Goal: Transaction & Acquisition: Book appointment/travel/reservation

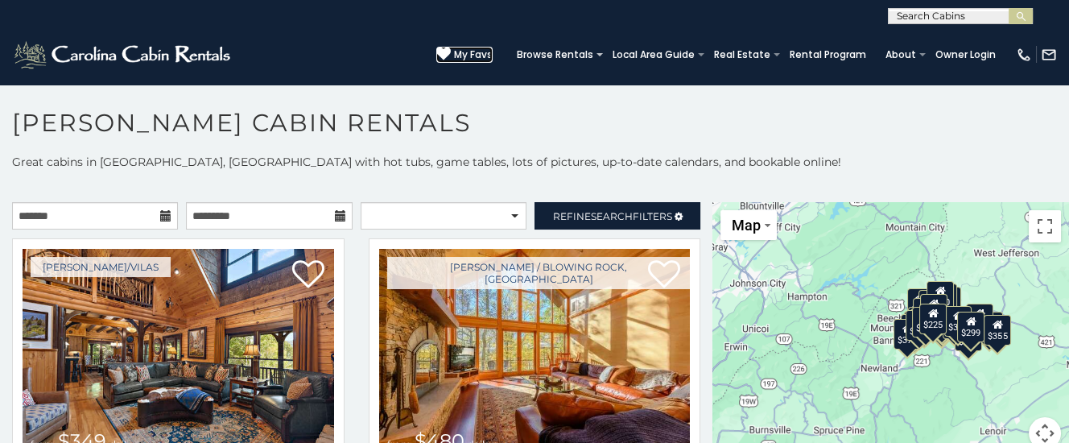
click at [486, 52] on span "My Favs" at bounding box center [473, 54] width 39 height 14
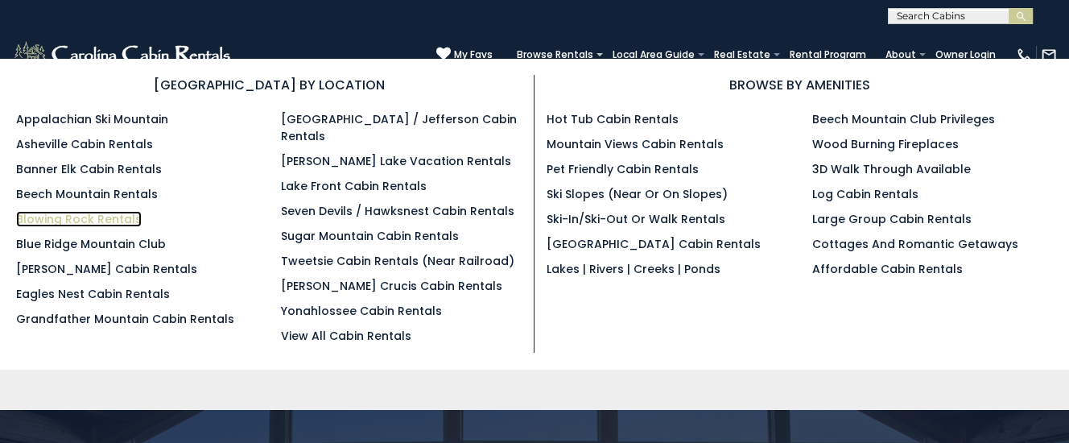
click at [56, 221] on link "Blowing Rock Rentals" at bounding box center [79, 219] width 126 height 16
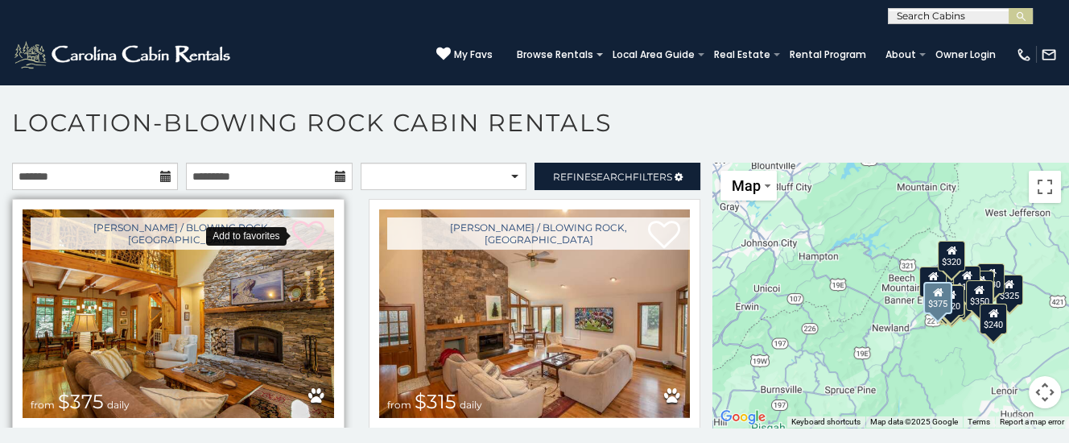
click at [315, 228] on icon at bounding box center [308, 235] width 32 height 32
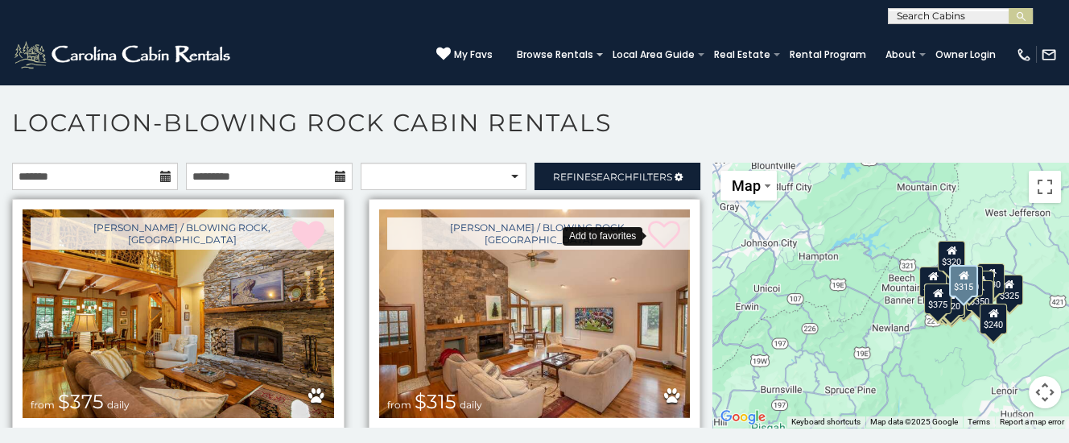
click at [662, 230] on icon at bounding box center [664, 235] width 32 height 32
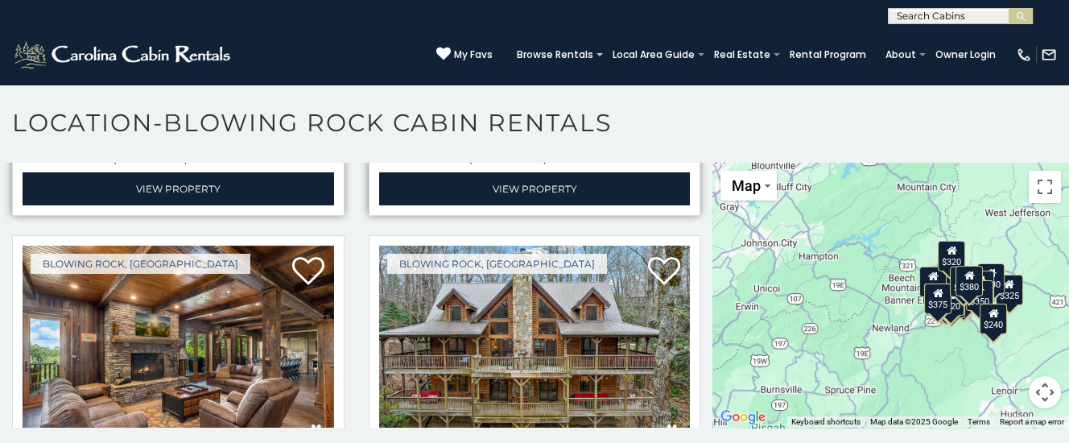
scroll to position [406, 0]
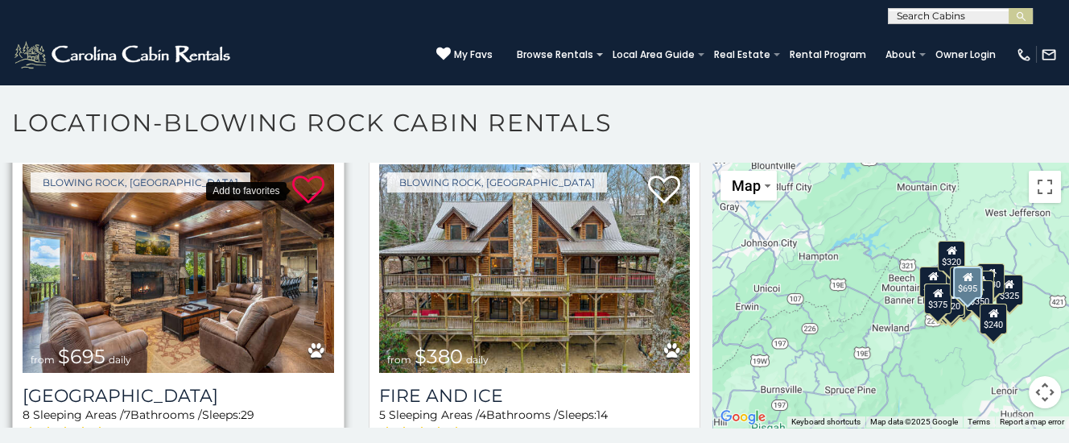
click at [315, 187] on icon at bounding box center [308, 190] width 32 height 32
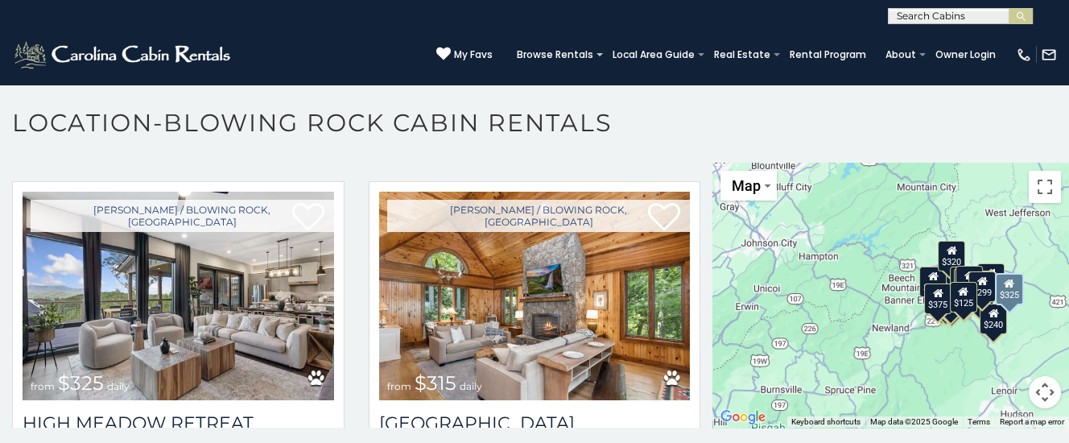
scroll to position [1460, 0]
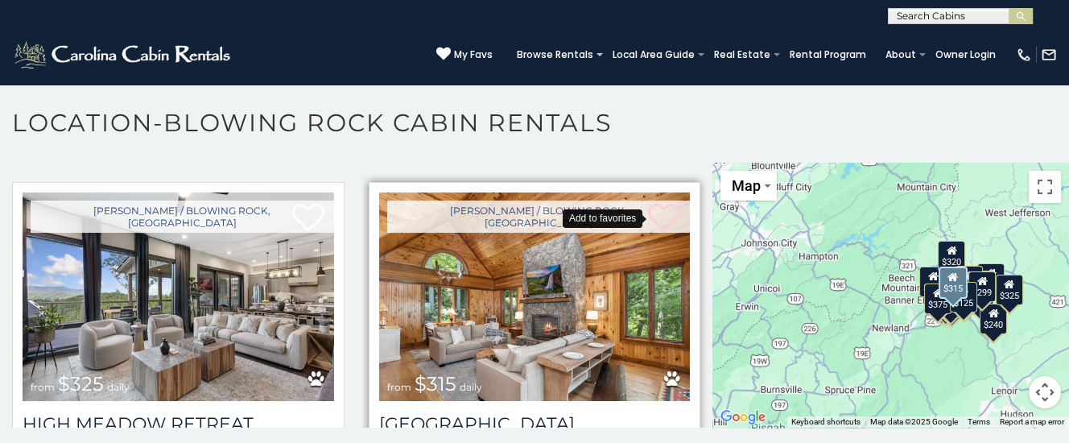
click at [653, 215] on icon at bounding box center [664, 218] width 32 height 32
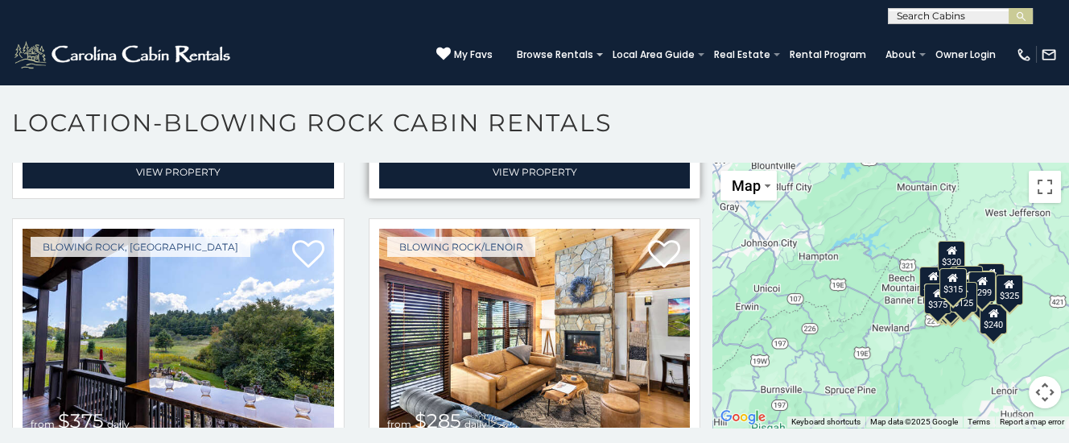
scroll to position [1865, 0]
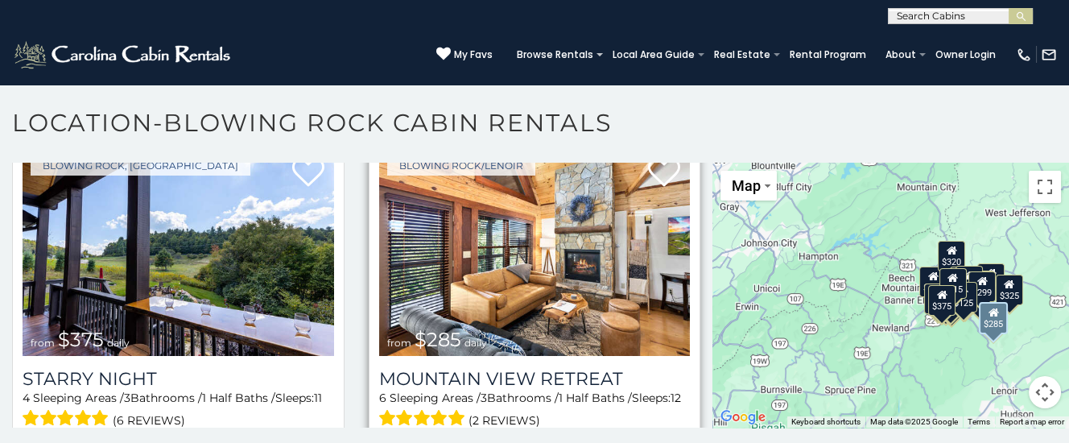
click at [523, 260] on img at bounding box center [534, 251] width 311 height 208
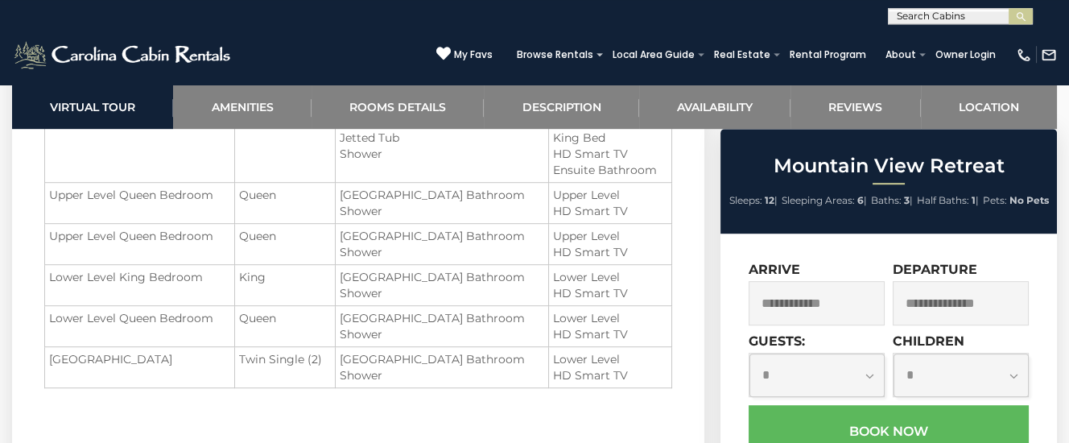
scroll to position [1943, 0]
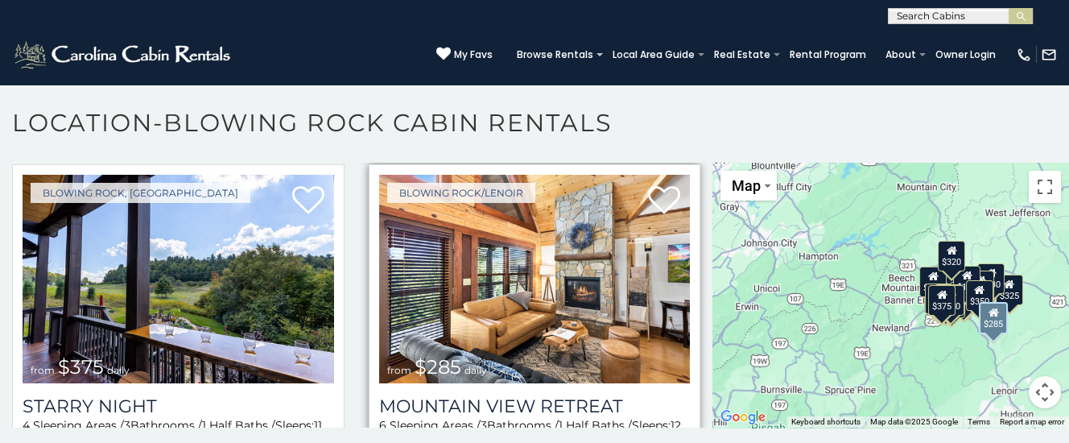
scroll to position [1865, 0]
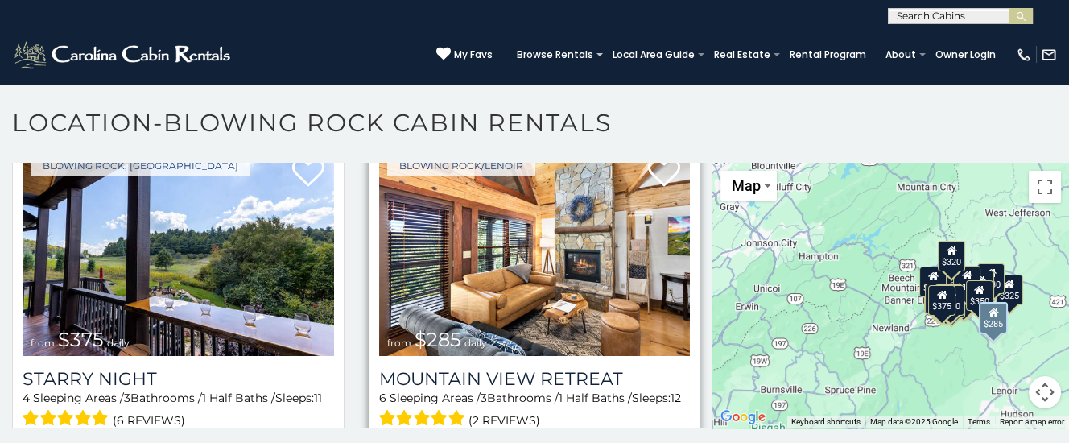
click at [542, 302] on img at bounding box center [534, 251] width 311 height 208
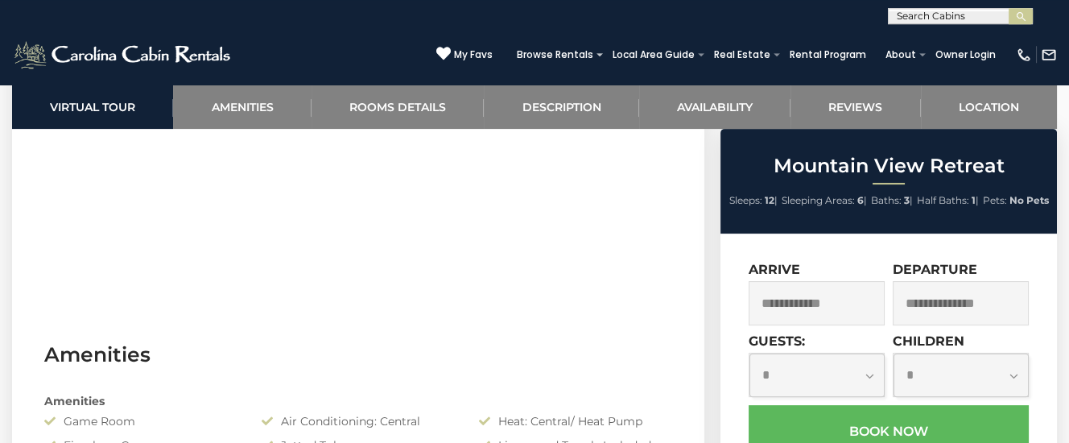
scroll to position [845, 0]
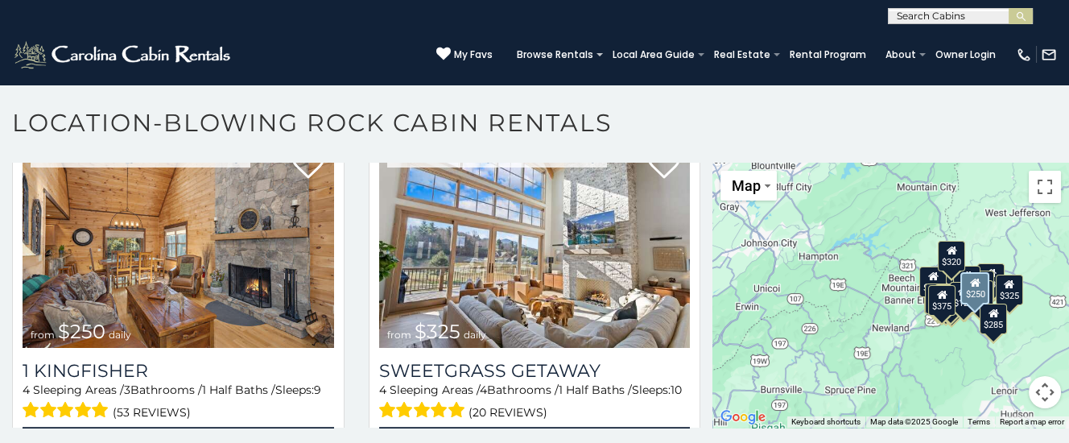
scroll to position [2271, 0]
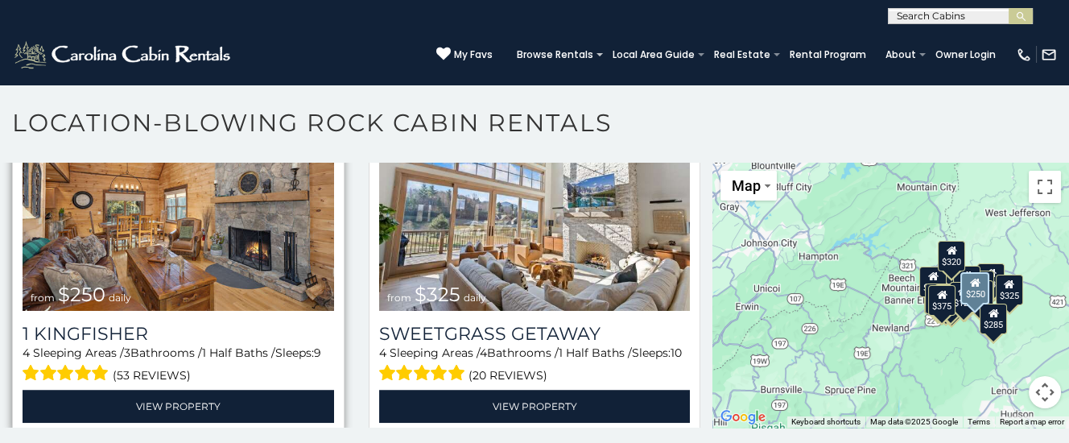
click at [183, 269] on img at bounding box center [178, 206] width 311 height 208
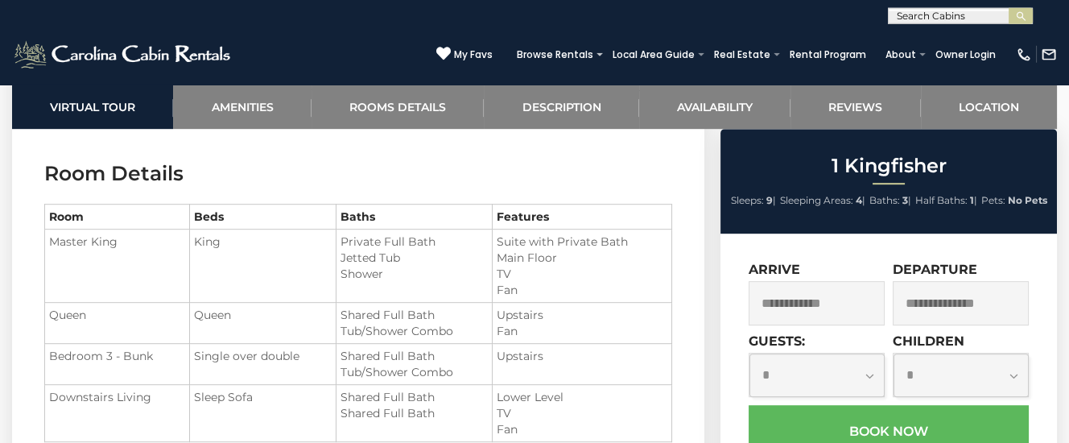
scroll to position [1774, 0]
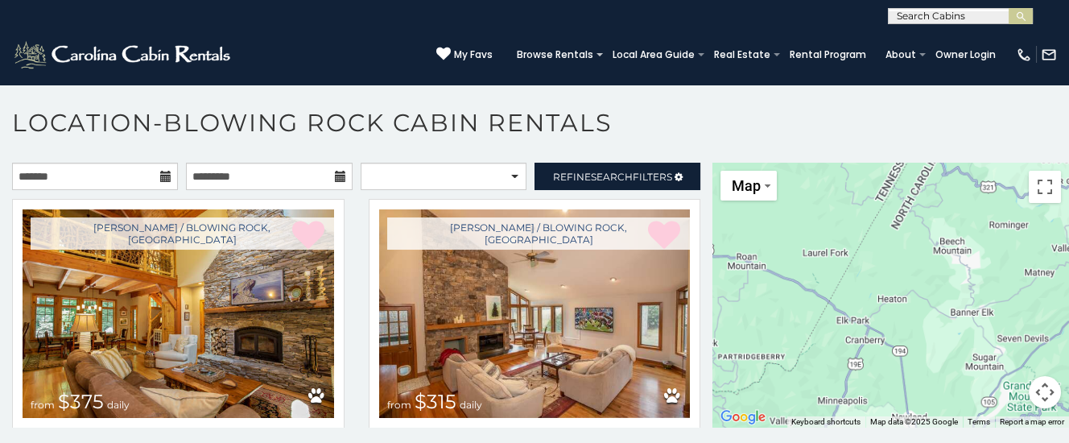
scroll to position [2271, 0]
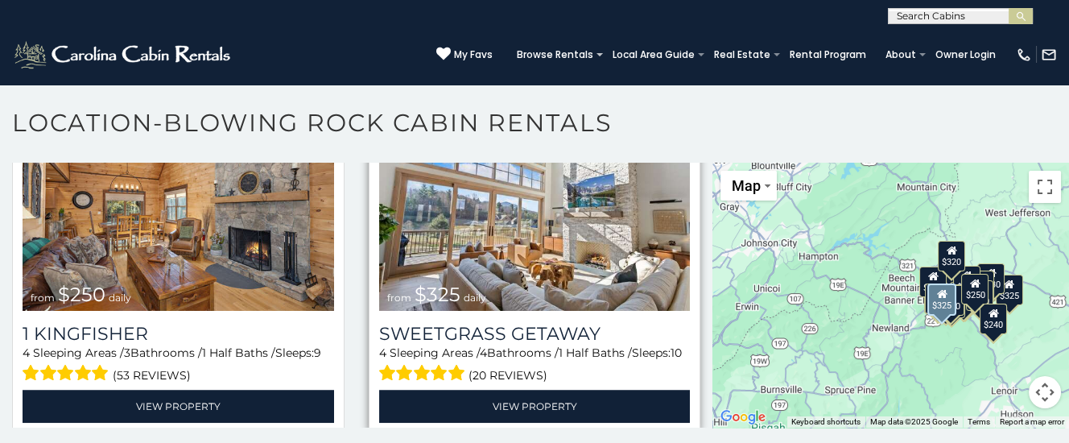
click at [560, 278] on img at bounding box center [534, 206] width 311 height 208
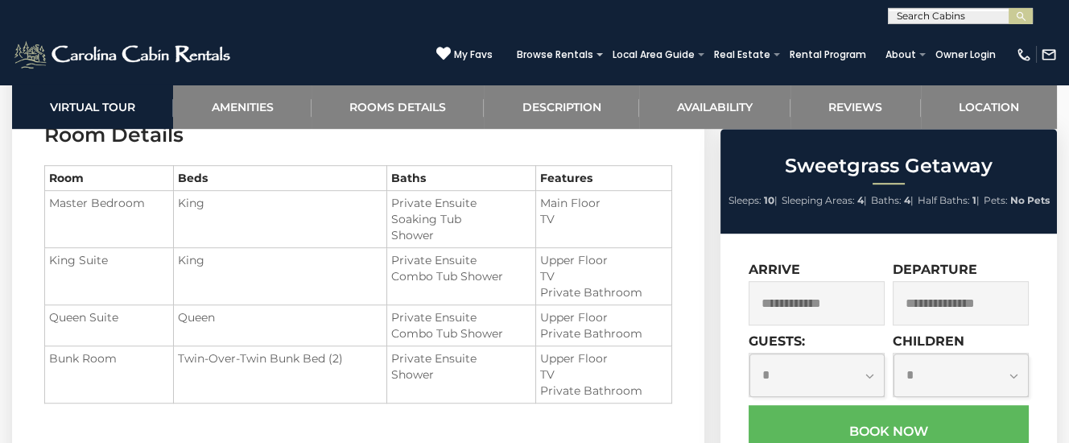
scroll to position [1943, 0]
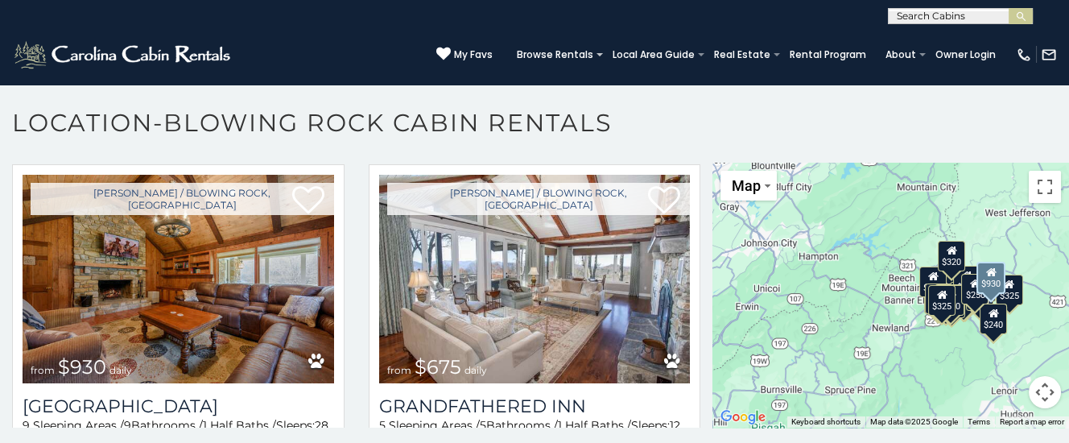
scroll to position [2595, 0]
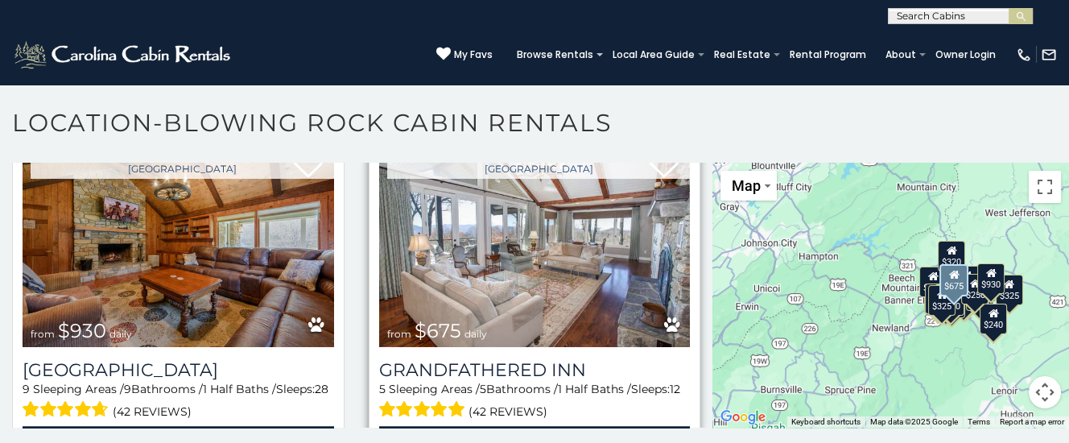
click at [548, 292] on img at bounding box center [534, 242] width 311 height 208
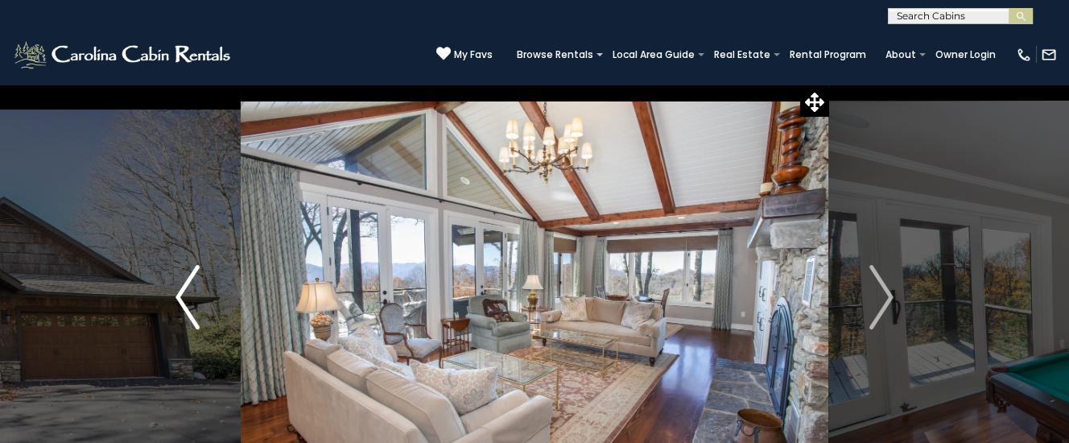
click at [179, 299] on img "Previous" at bounding box center [187, 297] width 24 height 64
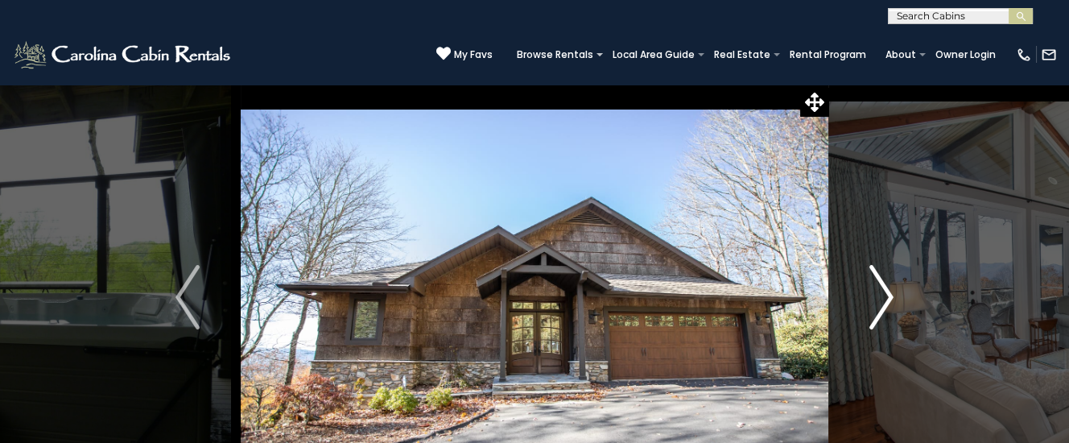
click at [888, 292] on img "Next" at bounding box center [881, 297] width 24 height 64
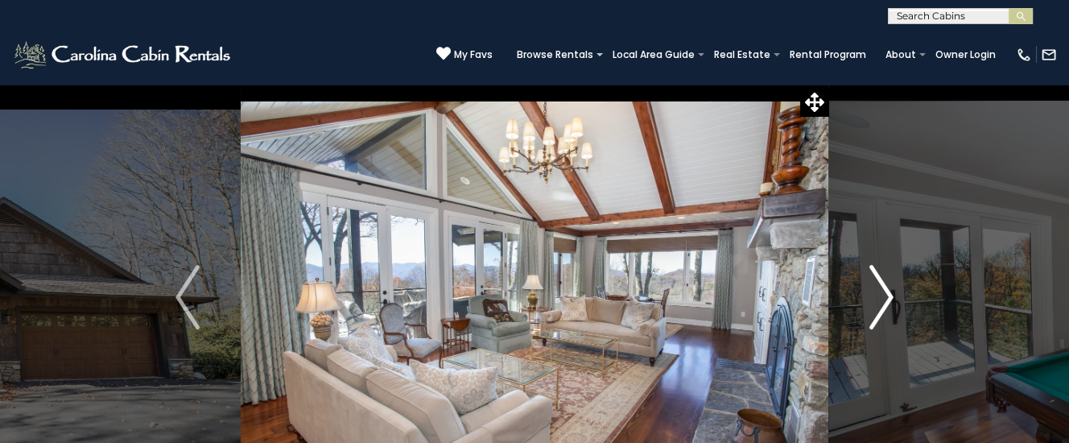
click at [884, 294] on img "Next" at bounding box center [881, 297] width 24 height 64
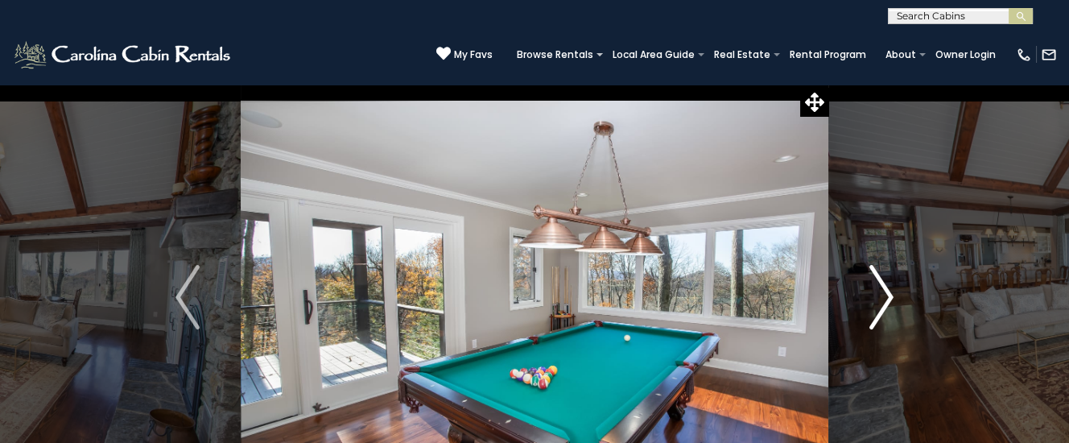
click at [885, 294] on img "Next" at bounding box center [881, 297] width 24 height 64
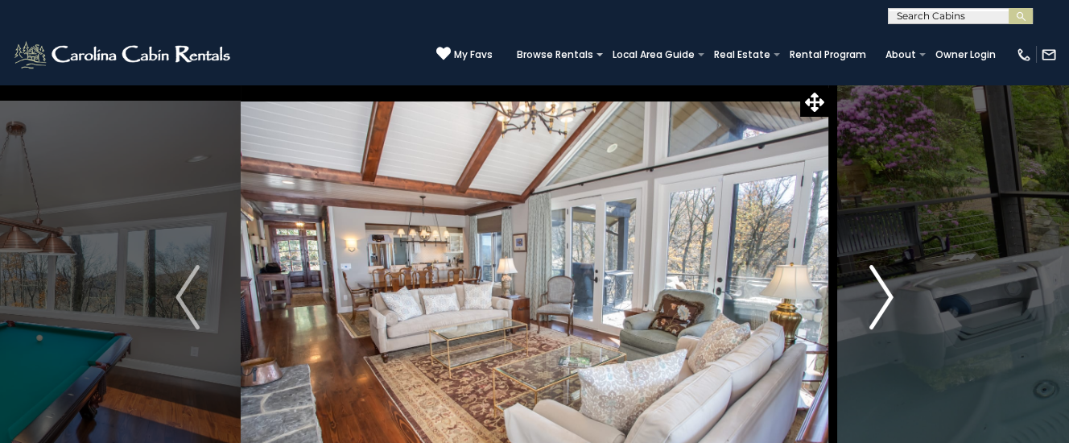
click at [884, 294] on img "Next" at bounding box center [881, 297] width 24 height 64
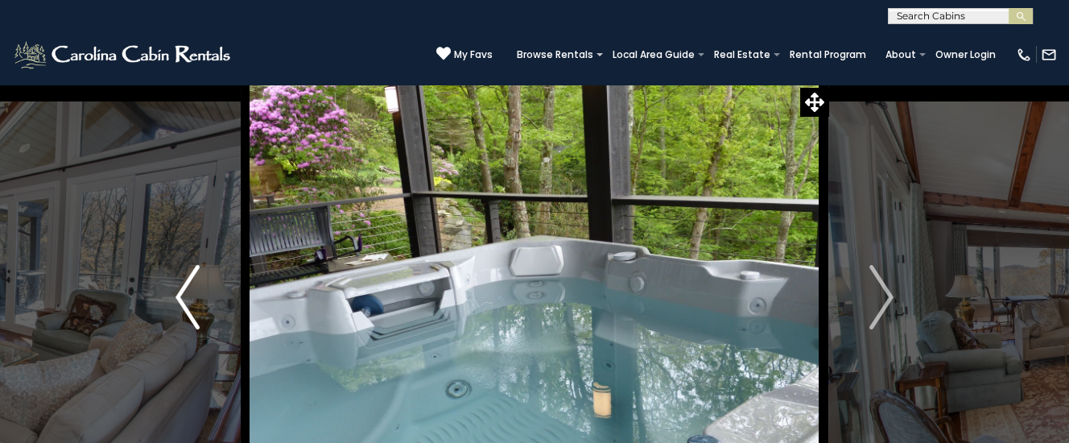
click at [183, 299] on img "Previous" at bounding box center [187, 297] width 24 height 64
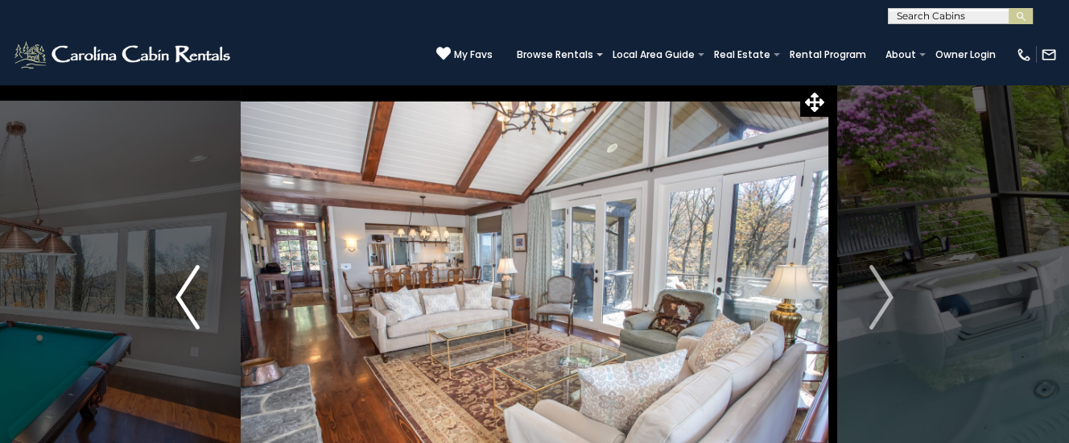
click at [183, 299] on img "Previous" at bounding box center [187, 297] width 24 height 64
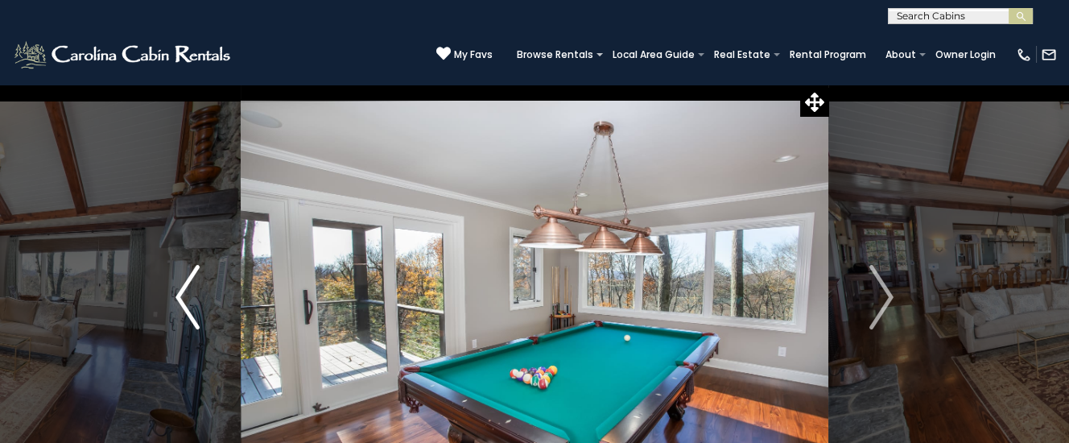
click at [183, 299] on img "Previous" at bounding box center [187, 297] width 24 height 64
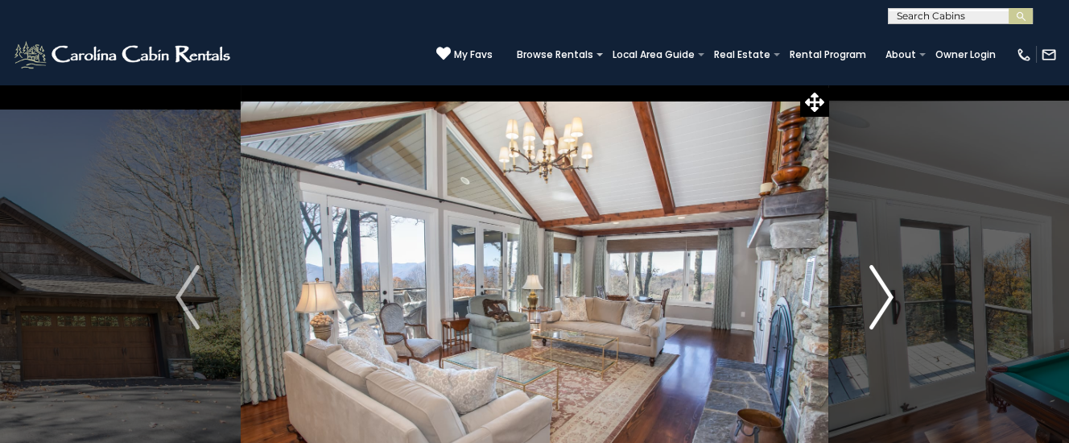
click at [887, 295] on img "Next" at bounding box center [881, 297] width 24 height 64
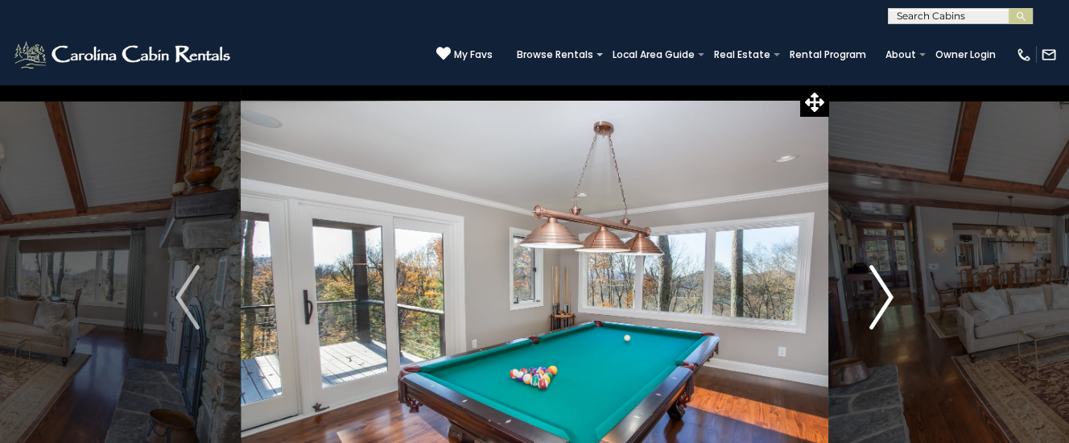
click at [884, 295] on img "Next" at bounding box center [881, 297] width 24 height 64
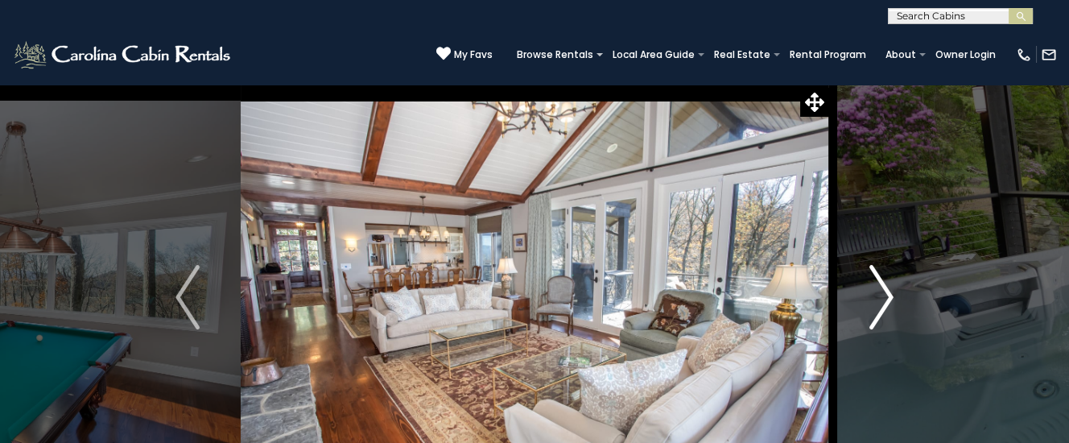
click at [882, 296] on img "Next" at bounding box center [881, 297] width 24 height 64
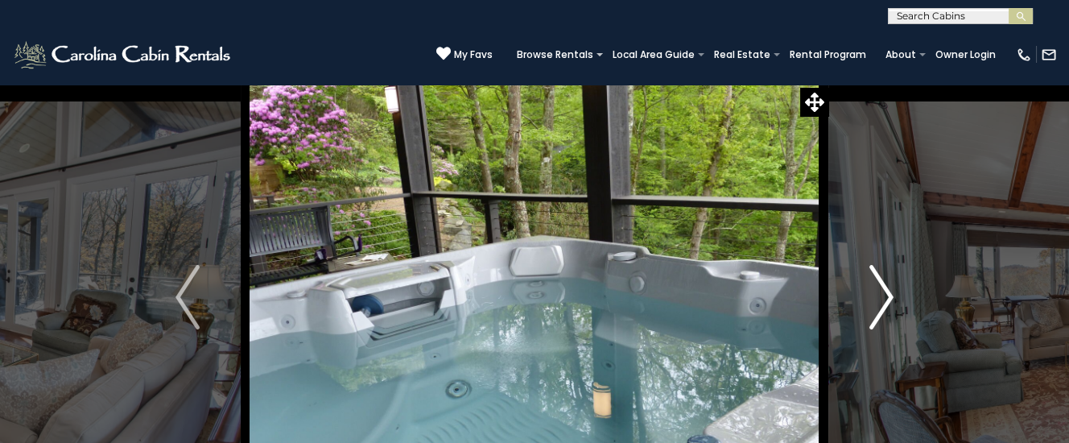
click at [882, 296] on img "Next" at bounding box center [881, 297] width 24 height 64
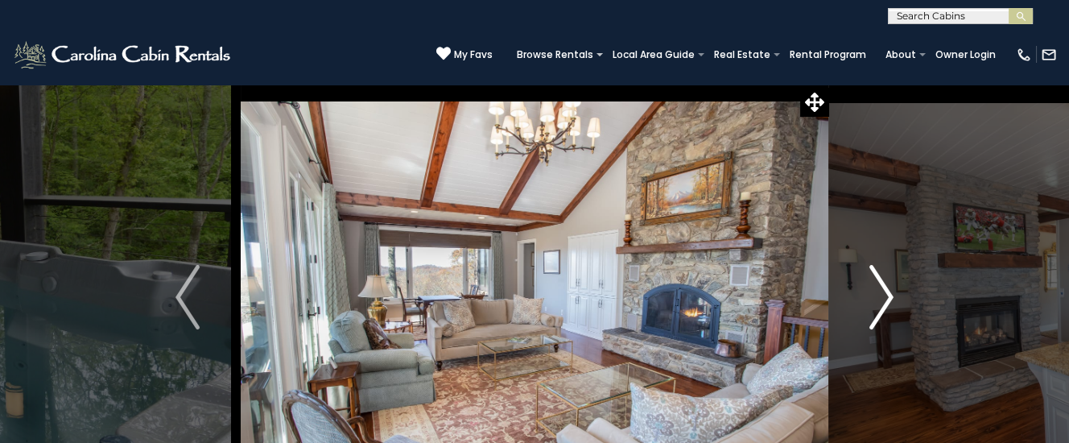
click at [880, 298] on img "Next" at bounding box center [881, 297] width 24 height 64
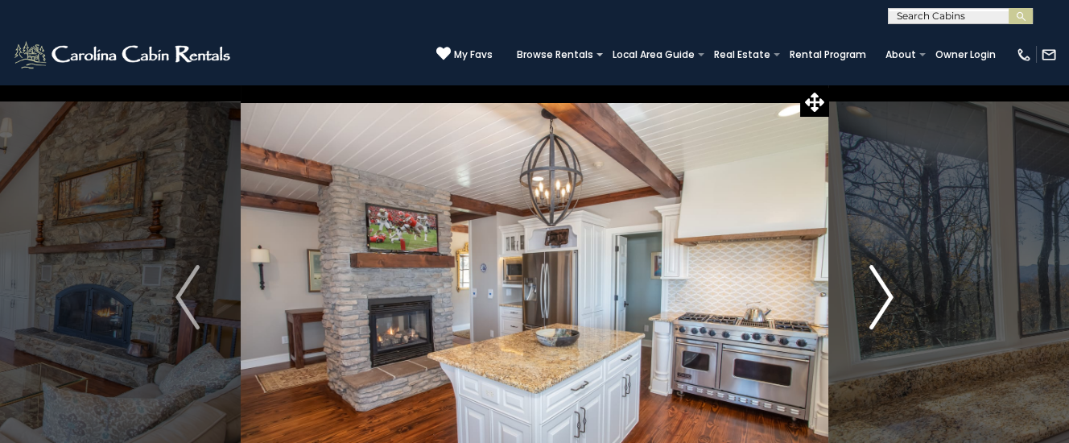
click at [880, 298] on img "Next" at bounding box center [881, 297] width 24 height 64
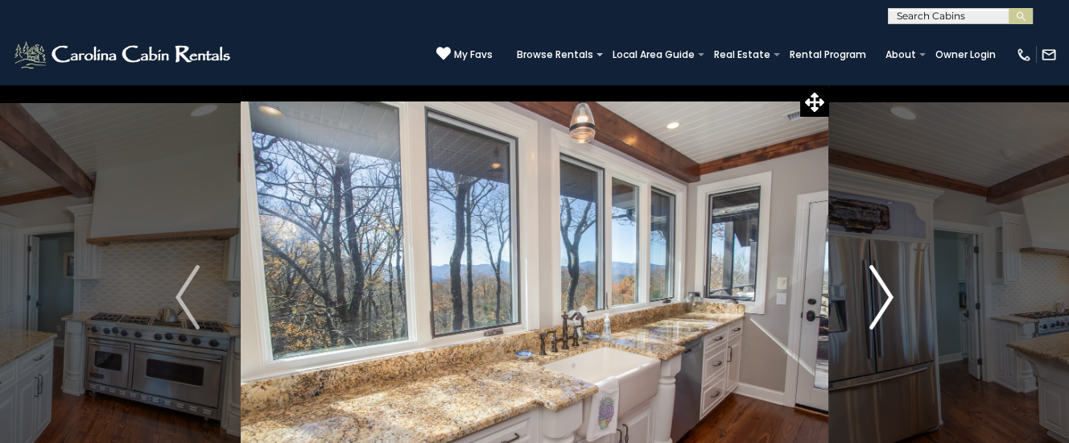
click at [880, 298] on img "Next" at bounding box center [881, 297] width 24 height 64
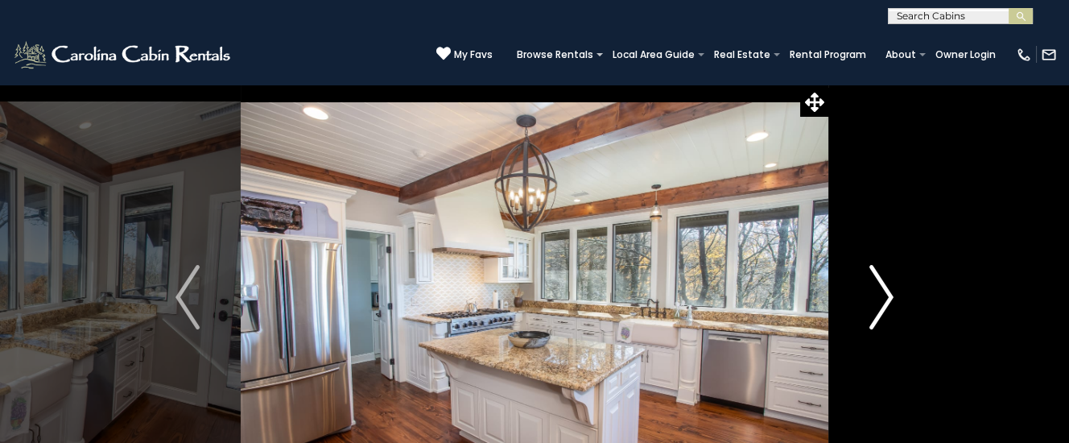
click at [880, 298] on img "Next" at bounding box center [881, 297] width 24 height 64
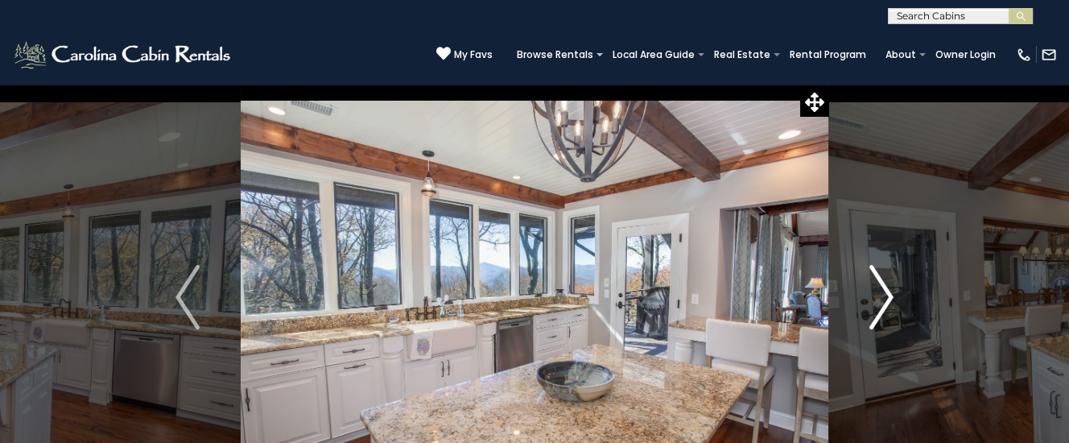
click at [880, 298] on img "Next" at bounding box center [881, 297] width 24 height 64
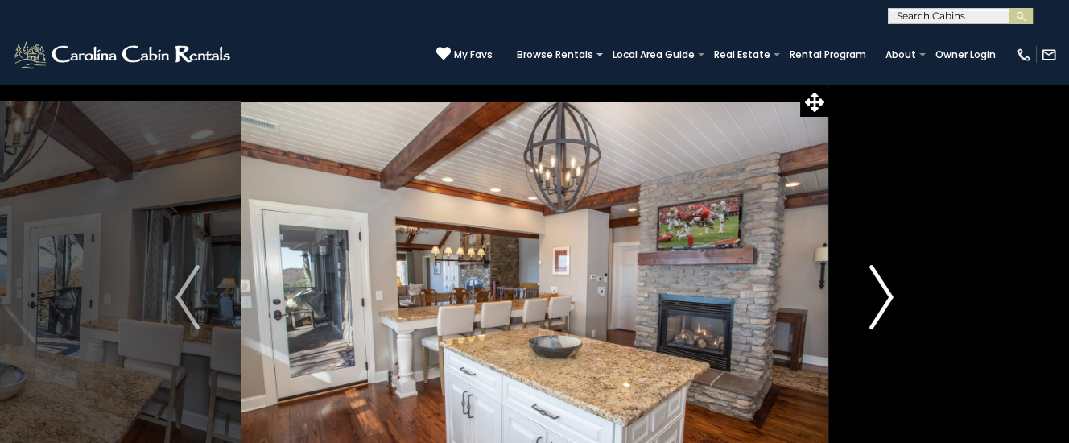
click at [880, 298] on img "Next" at bounding box center [881, 297] width 24 height 64
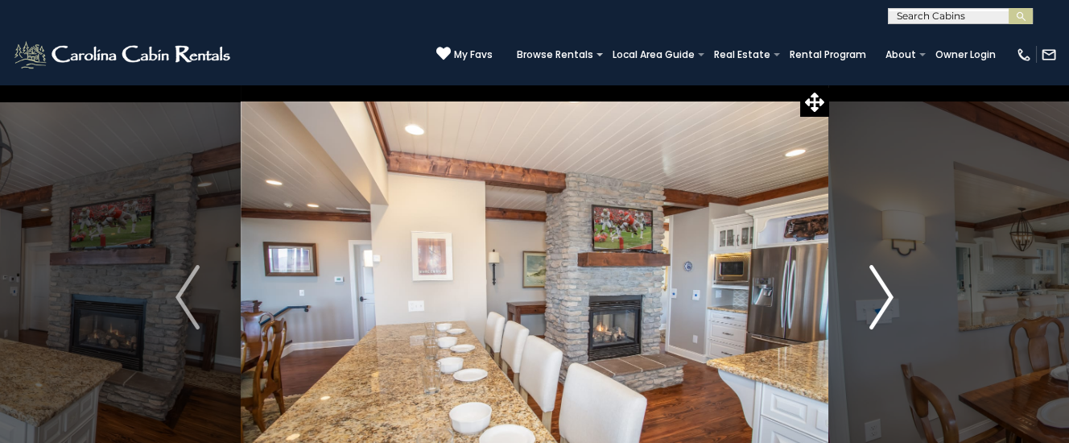
click at [880, 298] on img "Next" at bounding box center [881, 297] width 24 height 64
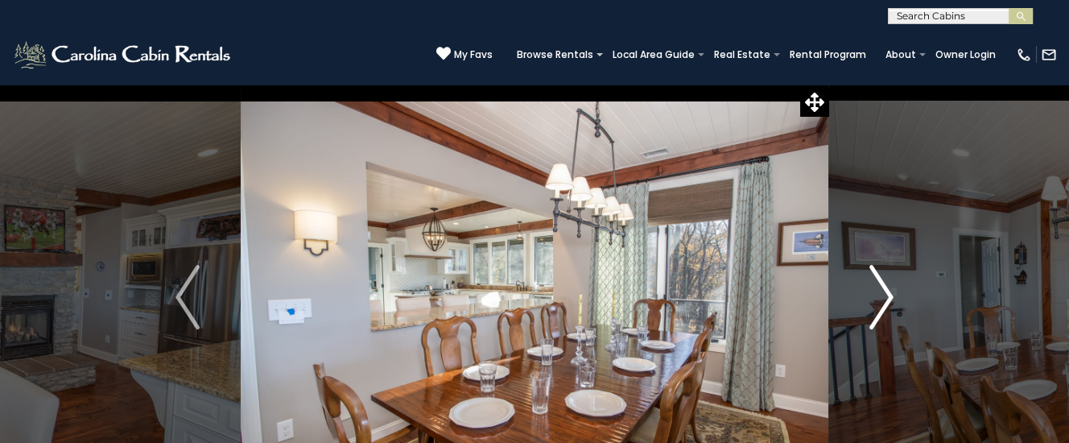
click at [880, 298] on img "Next" at bounding box center [881, 297] width 24 height 64
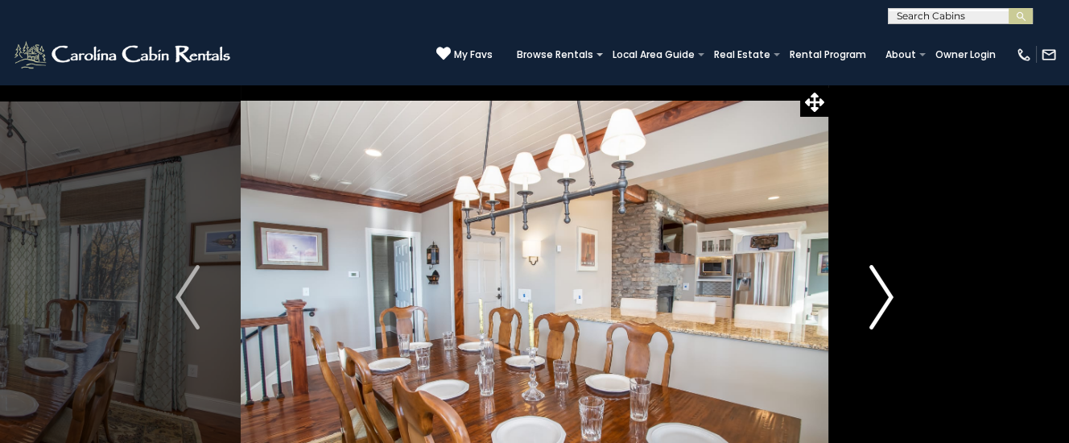
click at [880, 298] on img "Next" at bounding box center [881, 297] width 24 height 64
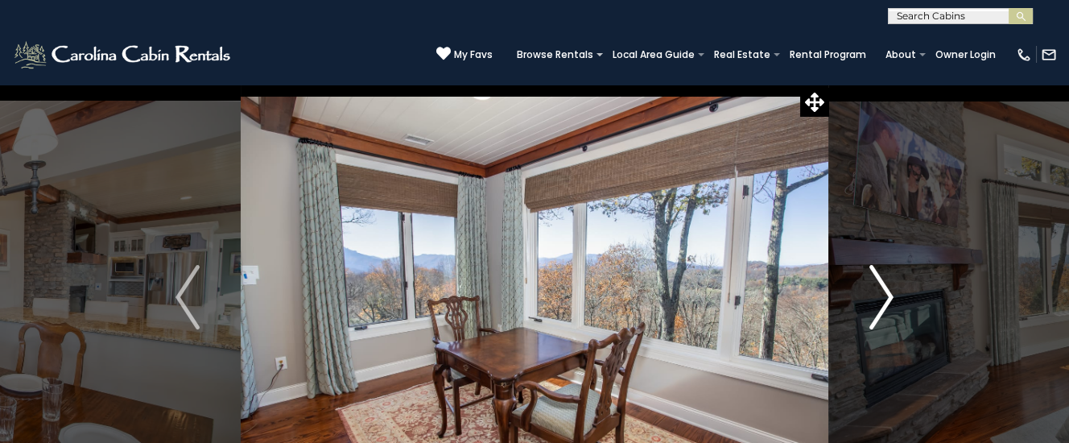
click at [879, 298] on img "Next" at bounding box center [881, 297] width 24 height 64
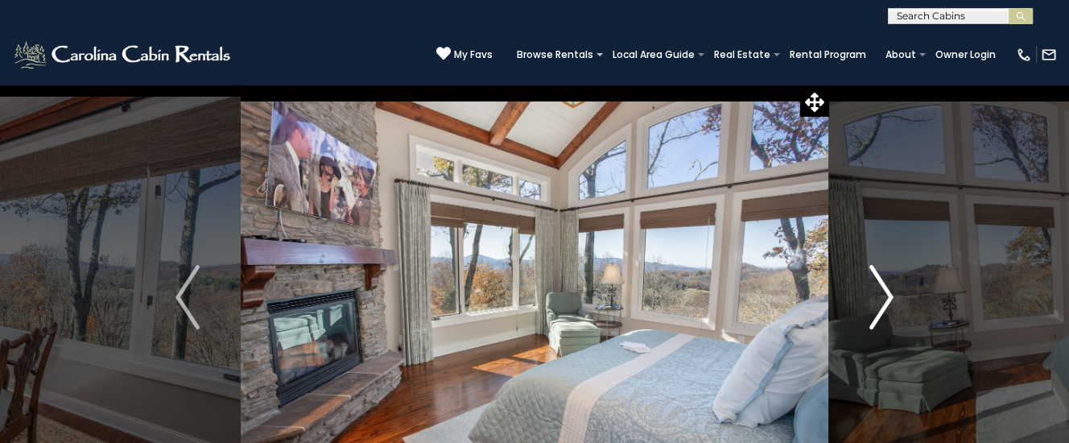
click at [878, 299] on img "Next" at bounding box center [881, 297] width 24 height 64
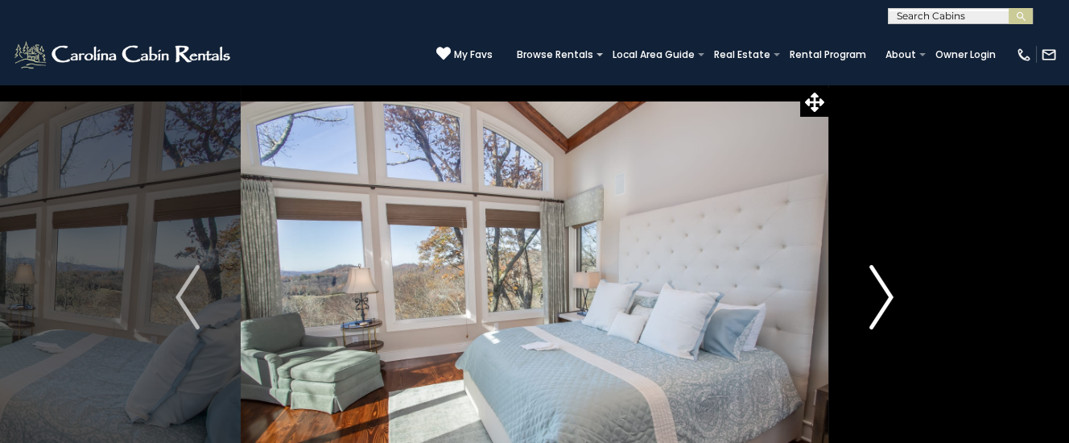
click at [878, 299] on img "Next" at bounding box center [881, 297] width 24 height 64
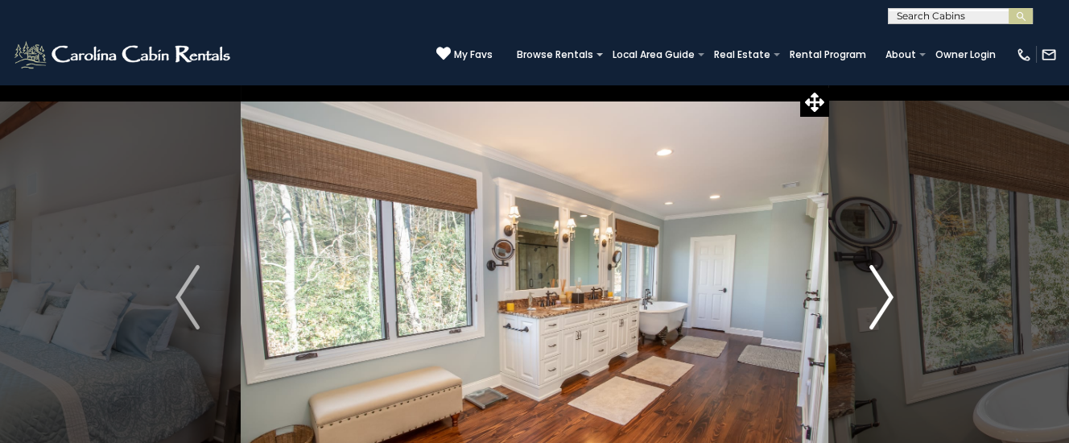
click at [878, 299] on img "Next" at bounding box center [881, 297] width 24 height 64
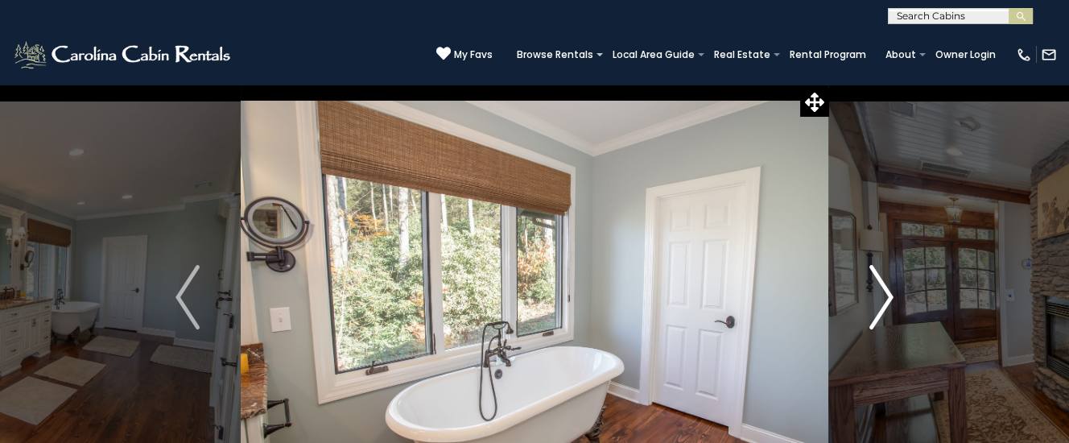
click at [878, 299] on img "Next" at bounding box center [881, 297] width 24 height 64
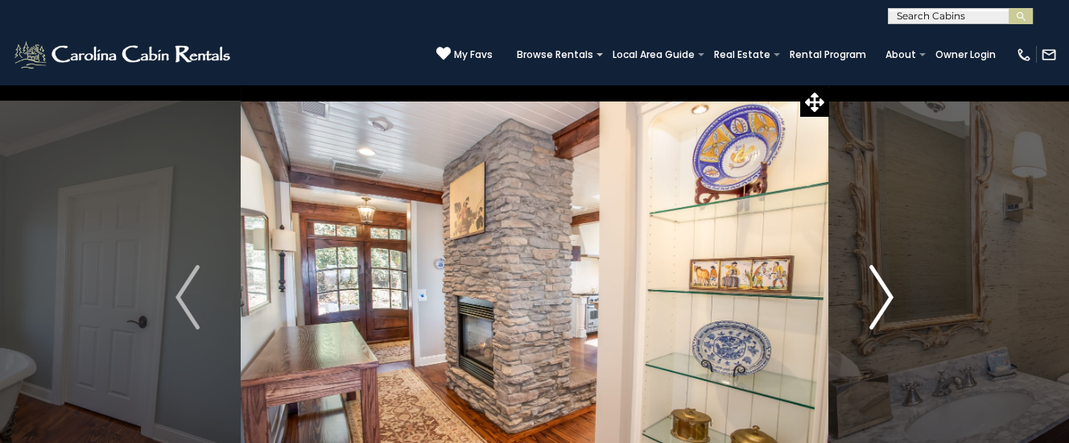
click at [876, 300] on img "Next" at bounding box center [881, 297] width 24 height 64
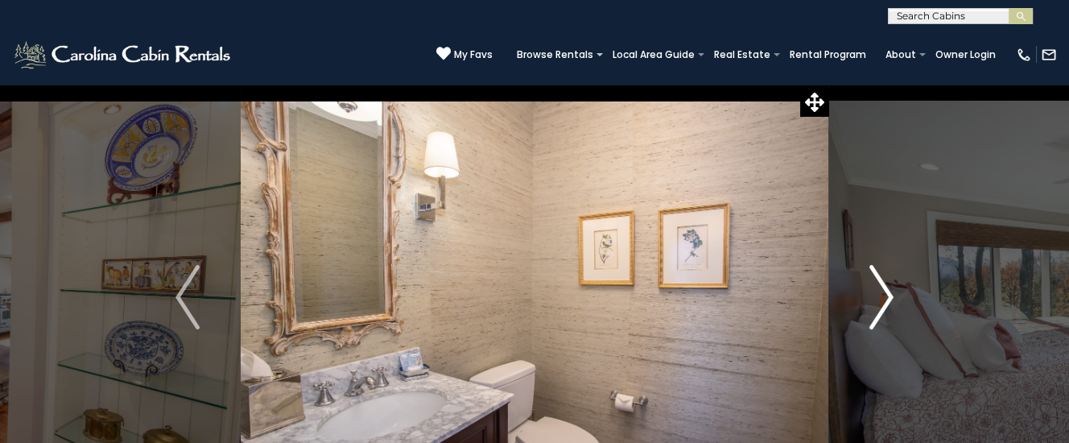
click at [876, 300] on img "Next" at bounding box center [881, 297] width 24 height 64
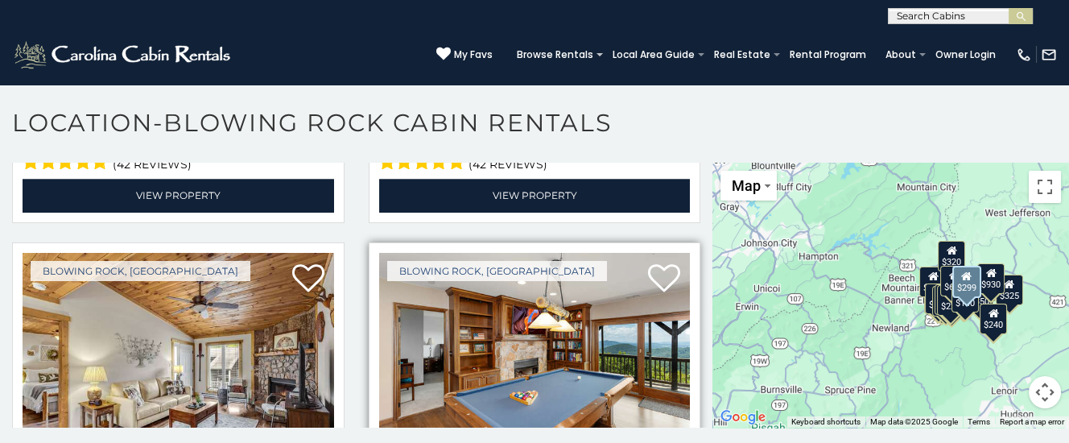
scroll to position [2839, 0]
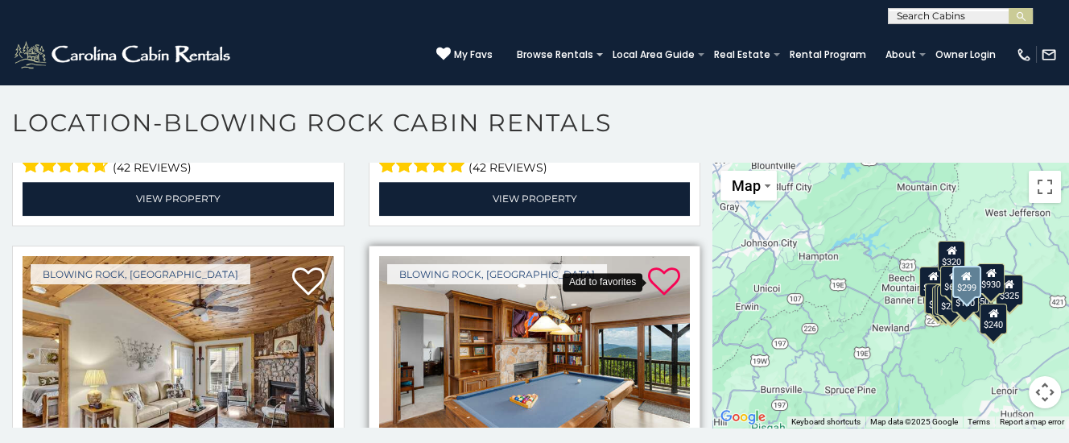
click at [665, 278] on icon at bounding box center [664, 282] width 32 height 32
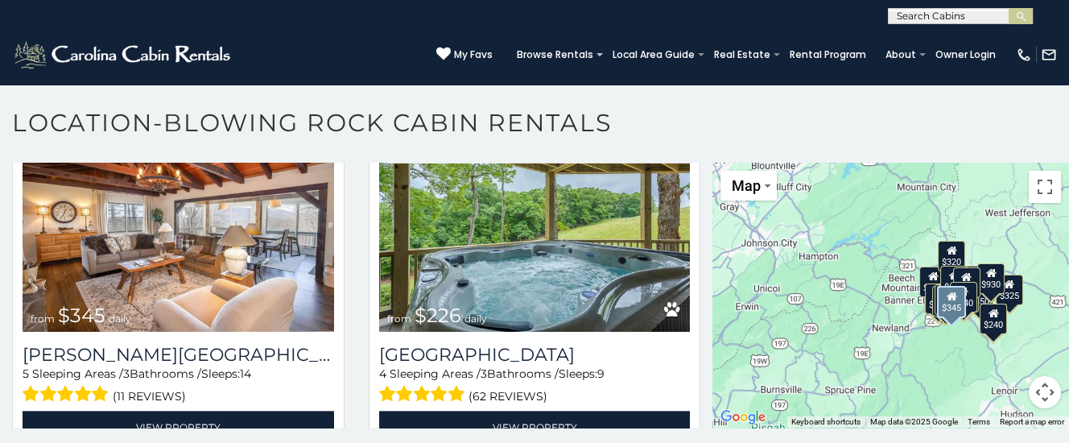
scroll to position [3731, 0]
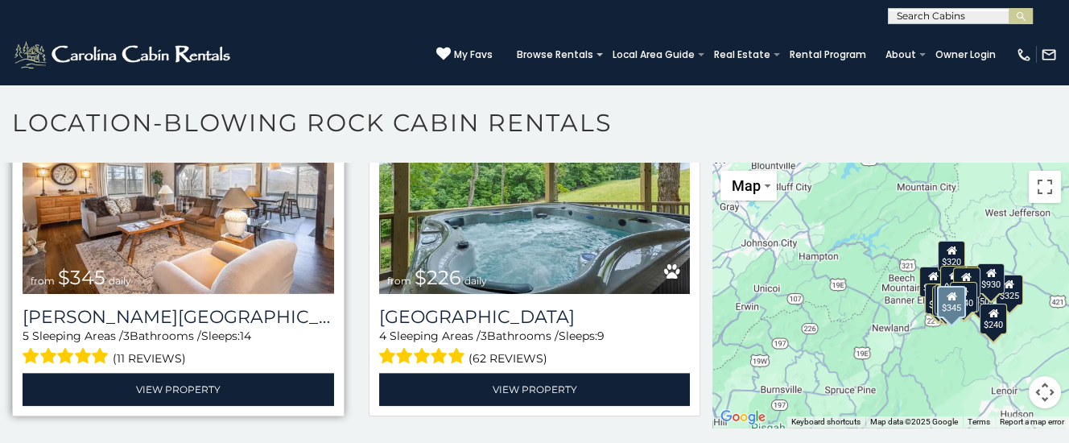
click at [155, 244] on img at bounding box center [178, 189] width 311 height 208
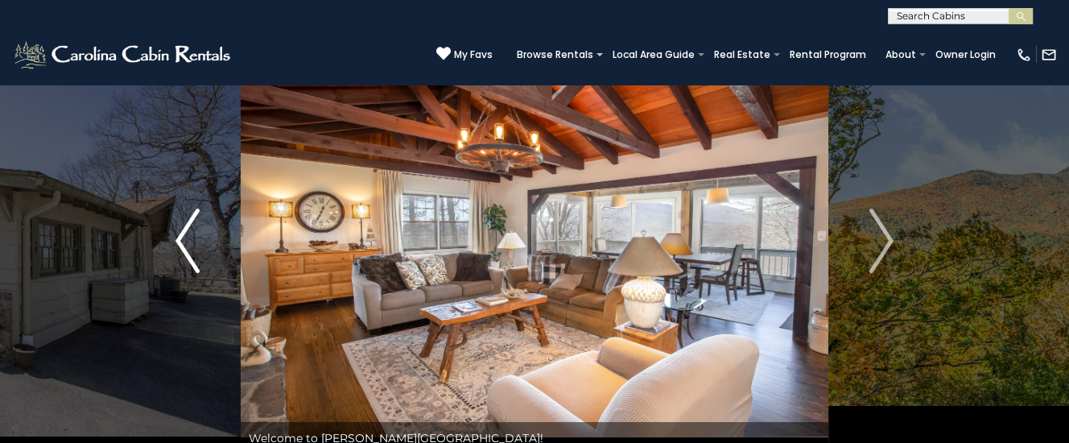
scroll to position [84, 0]
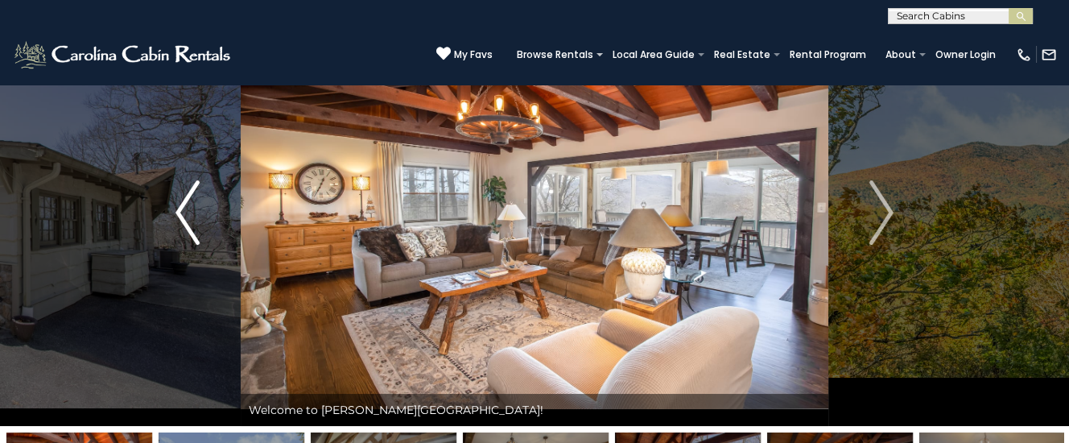
click at [185, 211] on img "Previous" at bounding box center [187, 212] width 24 height 64
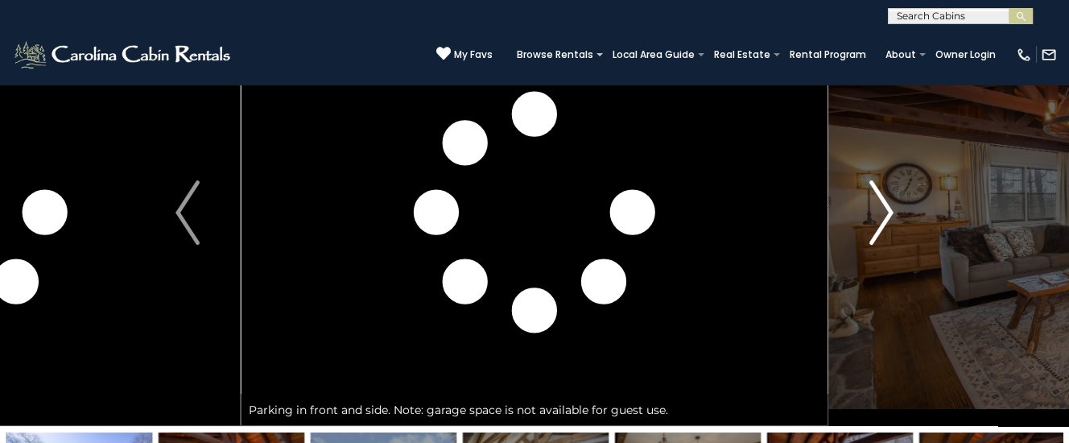
click at [888, 209] on img "Next" at bounding box center [881, 212] width 24 height 64
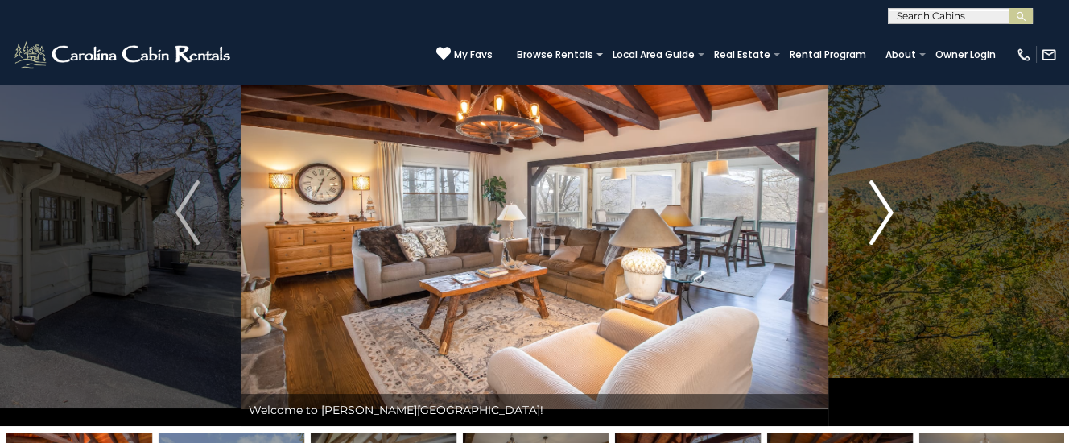
click at [888, 209] on img "Next" at bounding box center [881, 212] width 24 height 64
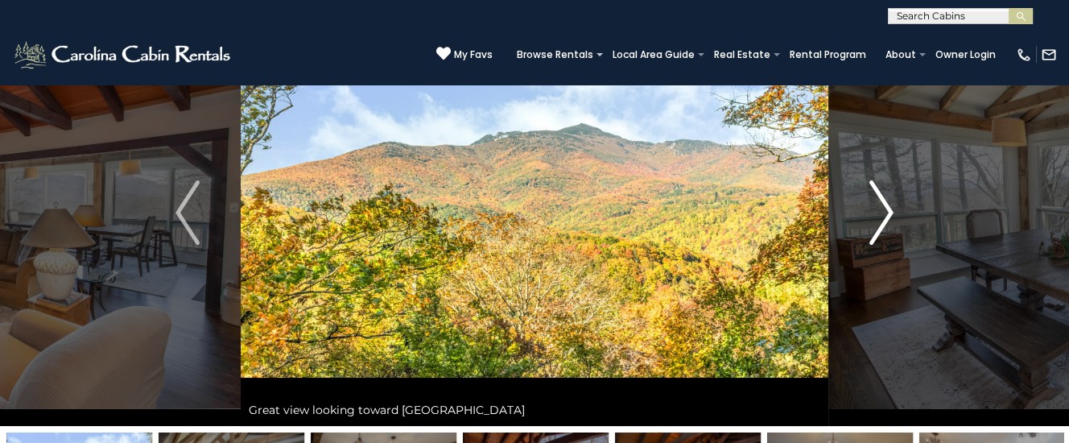
click at [888, 209] on img "Next" at bounding box center [881, 212] width 24 height 64
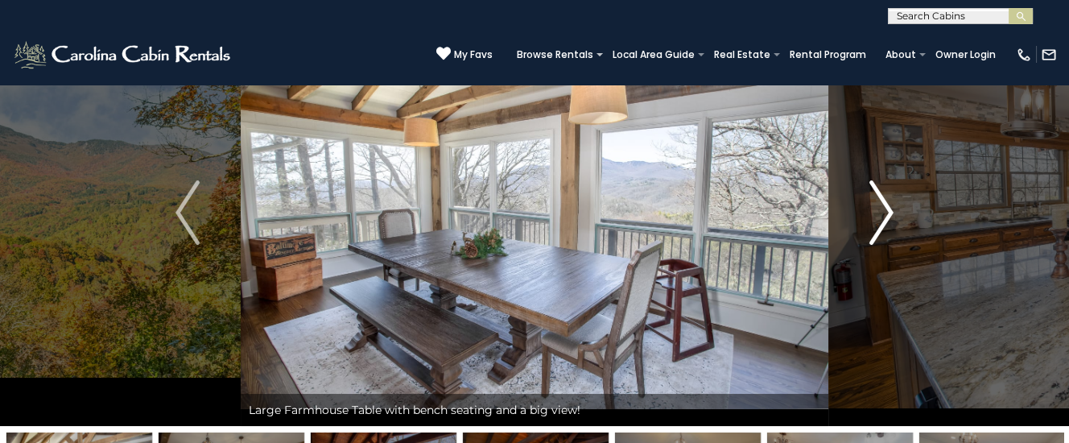
click at [888, 209] on img "Next" at bounding box center [881, 212] width 24 height 64
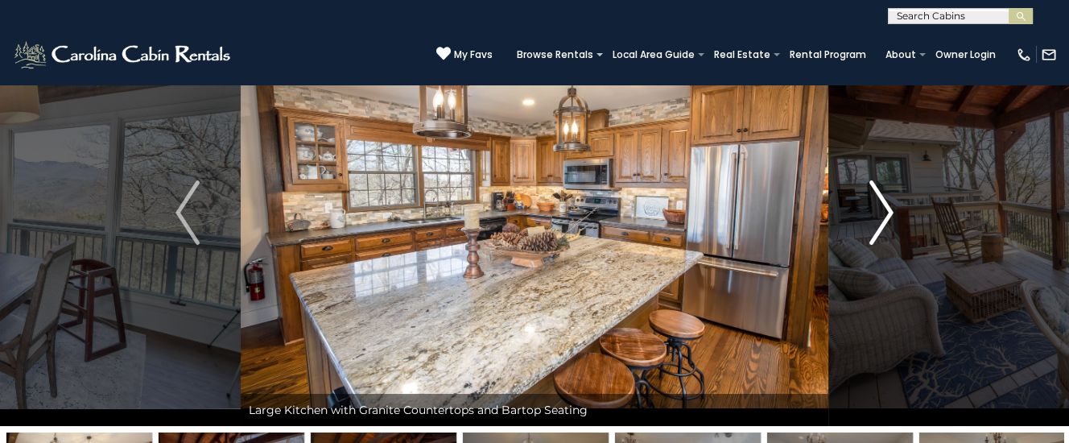
click at [886, 209] on img "Next" at bounding box center [881, 212] width 24 height 64
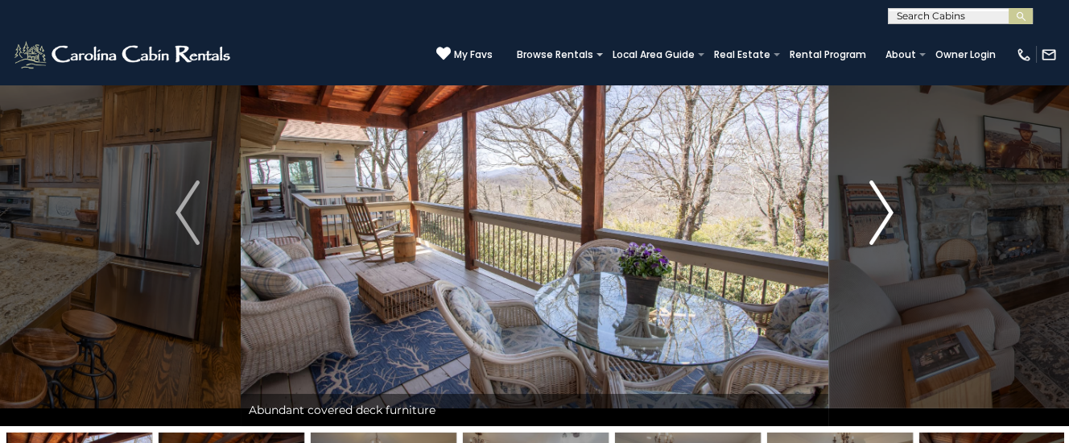
click at [885, 210] on img "Next" at bounding box center [881, 212] width 24 height 64
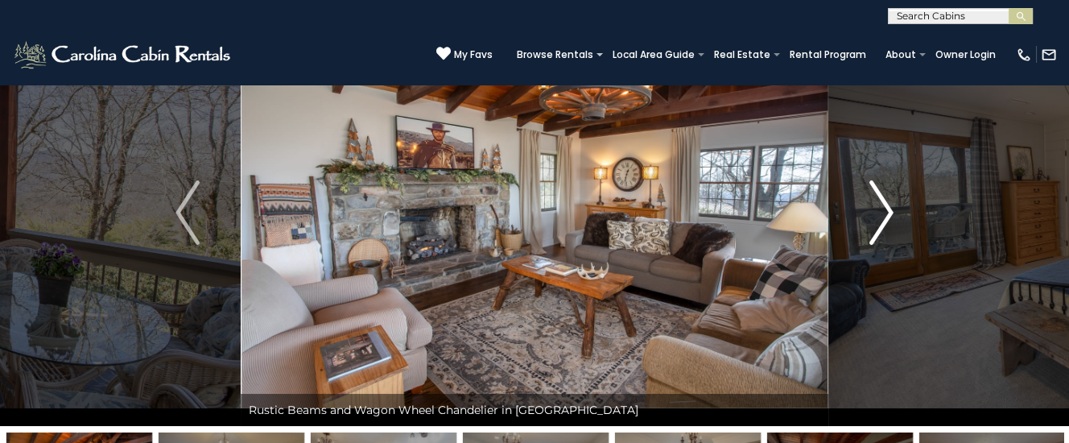
click at [885, 210] on img "Next" at bounding box center [881, 212] width 24 height 64
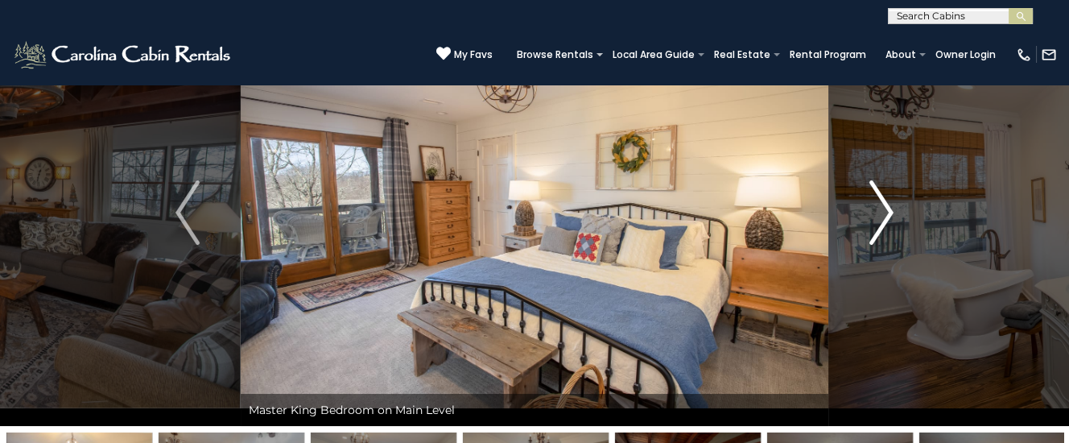
click at [885, 210] on img "Next" at bounding box center [881, 212] width 24 height 64
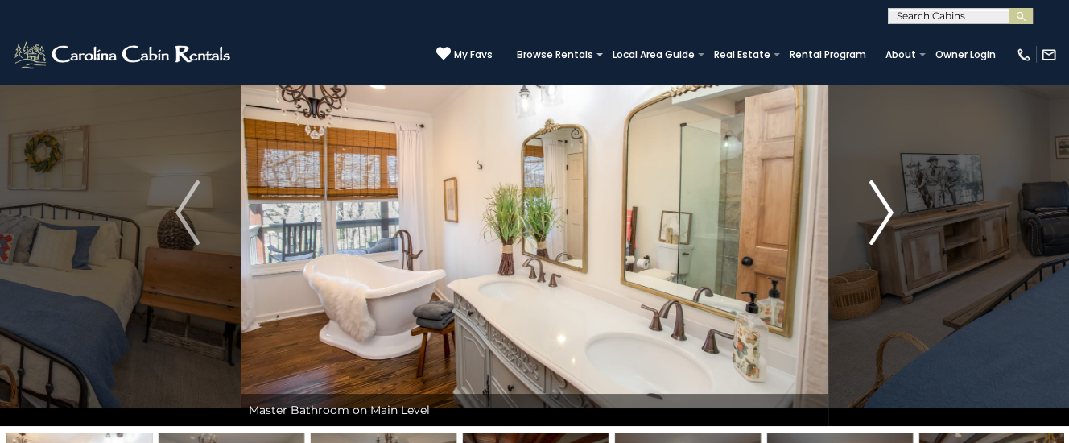
click at [884, 211] on img "Next" at bounding box center [881, 212] width 24 height 64
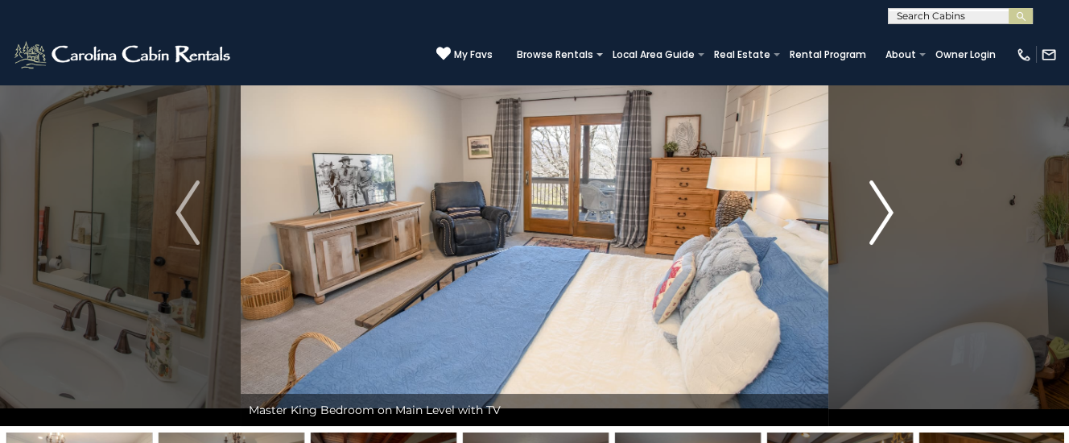
click at [882, 212] on img "Next" at bounding box center [881, 212] width 24 height 64
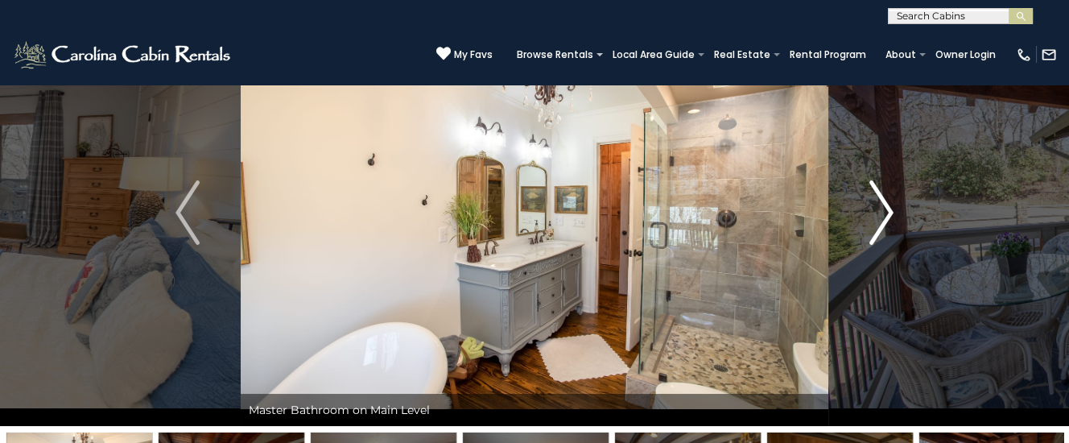
click at [882, 212] on img "Next" at bounding box center [881, 212] width 24 height 64
